Goal: Task Accomplishment & Management: Manage account settings

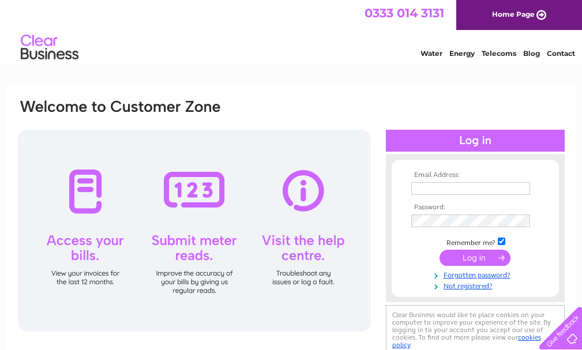
type input "hedtec6@gmail.com"
click at [449, 258] on input "submit" at bounding box center [474, 258] width 71 height 16
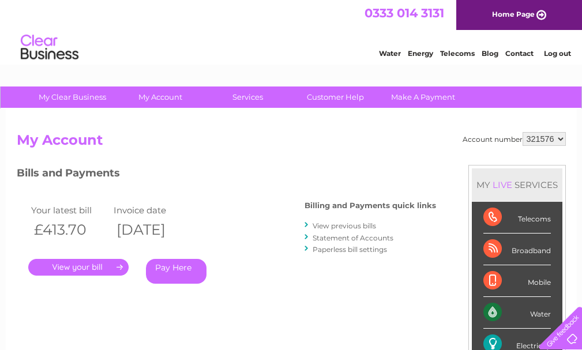
click at [113, 268] on link "." at bounding box center [78, 267] width 100 height 17
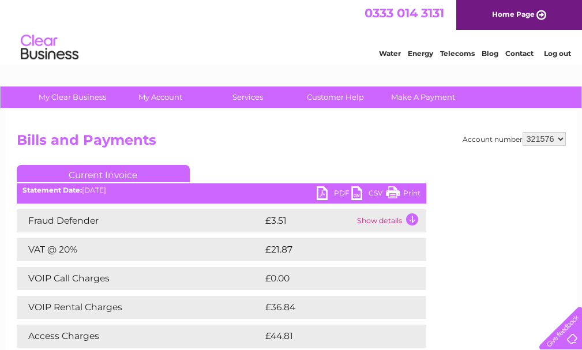
click at [412, 191] on link "Print" at bounding box center [403, 194] width 35 height 17
